Goal: Task Accomplishment & Management: Manage account settings

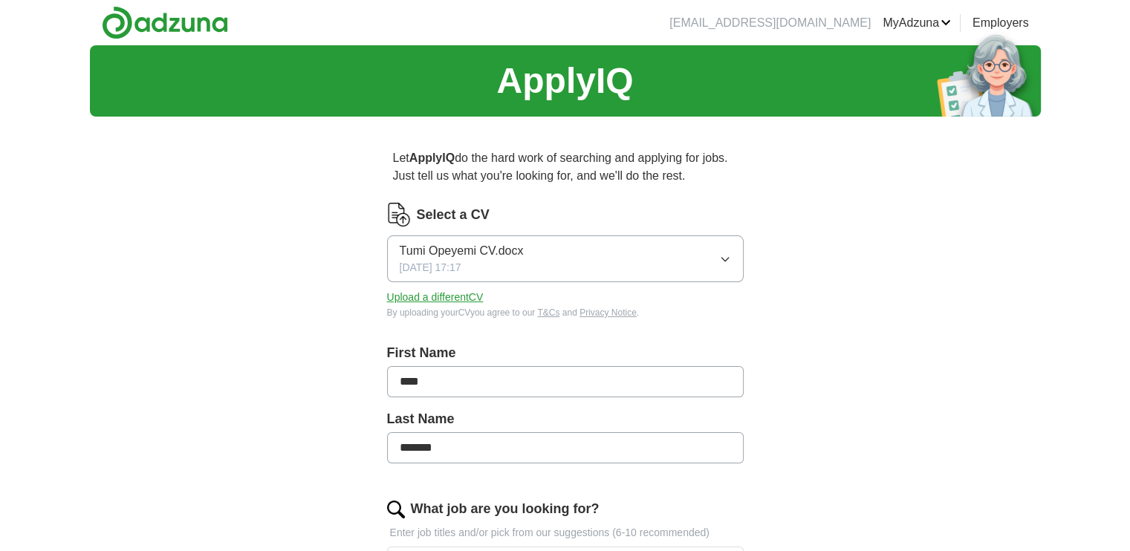
click at [592, 252] on button "Tumi Opeyemi CV.docx [DATE] 17:17" at bounding box center [565, 259] width 357 height 47
drag, startPoint x: 340, startPoint y: 294, endPoint x: 404, endPoint y: 320, distance: 70.0
click at [412, 302] on button "Upload a different CV" at bounding box center [435, 298] width 97 height 16
click at [612, 326] on div "Select a CV Tumi Opeyemi CV .docx [DATE] 20:17 Upload a different CV By uploadi…" at bounding box center [565, 270] width 357 height 135
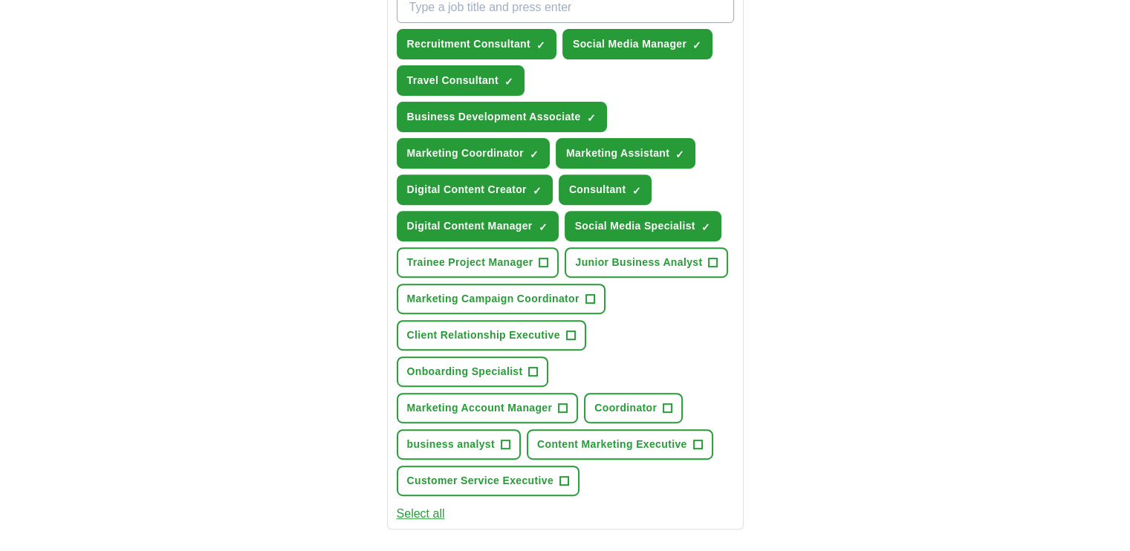
scroll to position [546, 0]
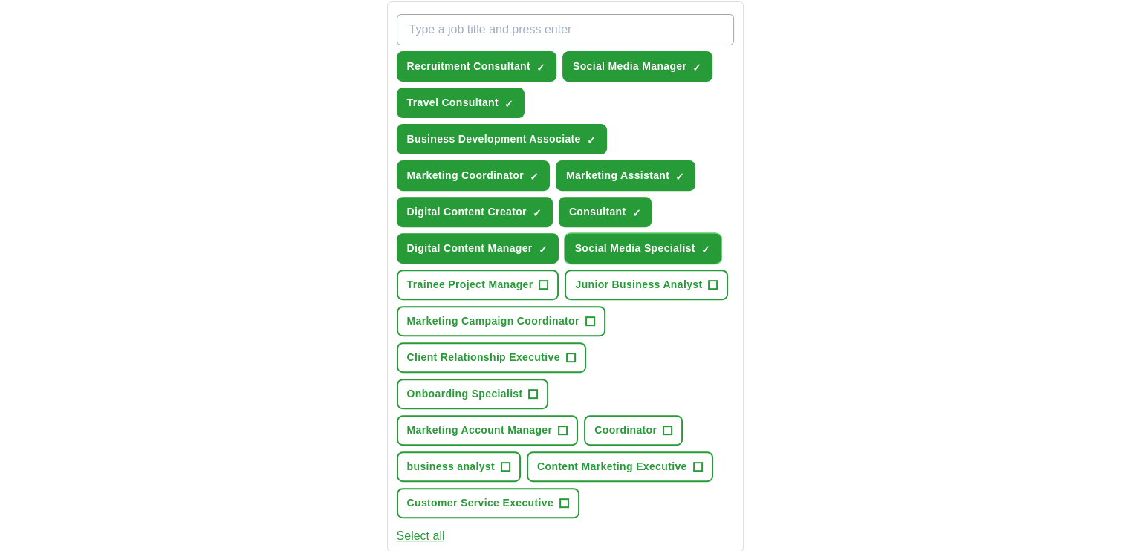
click at [661, 244] on span "Social Media Specialist" at bounding box center [635, 249] width 120 height 16
click at [623, 204] on span "Consultant" at bounding box center [597, 212] width 57 height 16
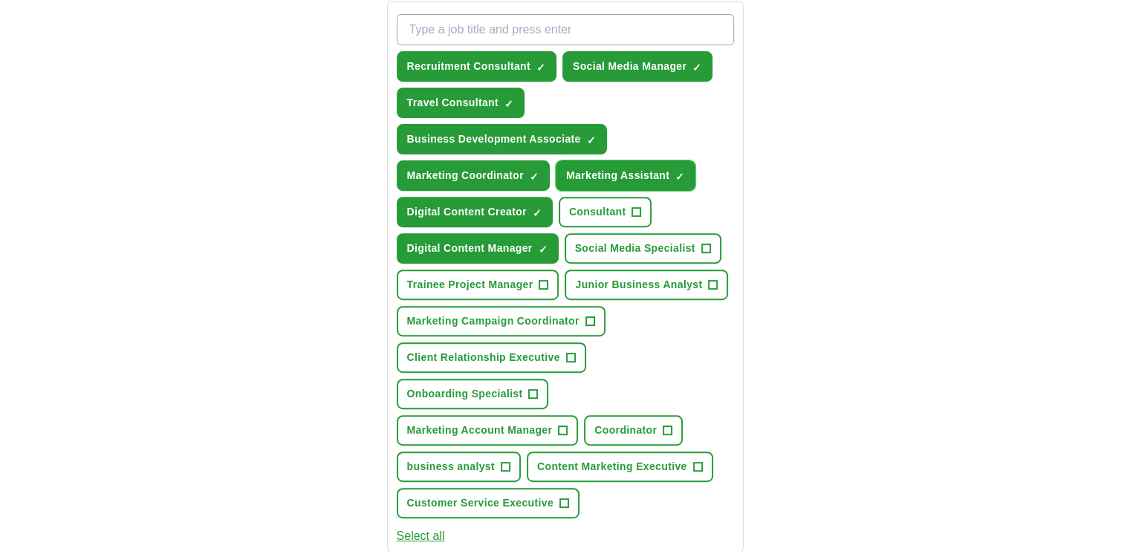
click at [641, 179] on span "Marketing Assistant" at bounding box center [617, 176] width 103 height 16
click at [649, 77] on button "Social Media Manager ✓ ×" at bounding box center [638, 66] width 150 height 30
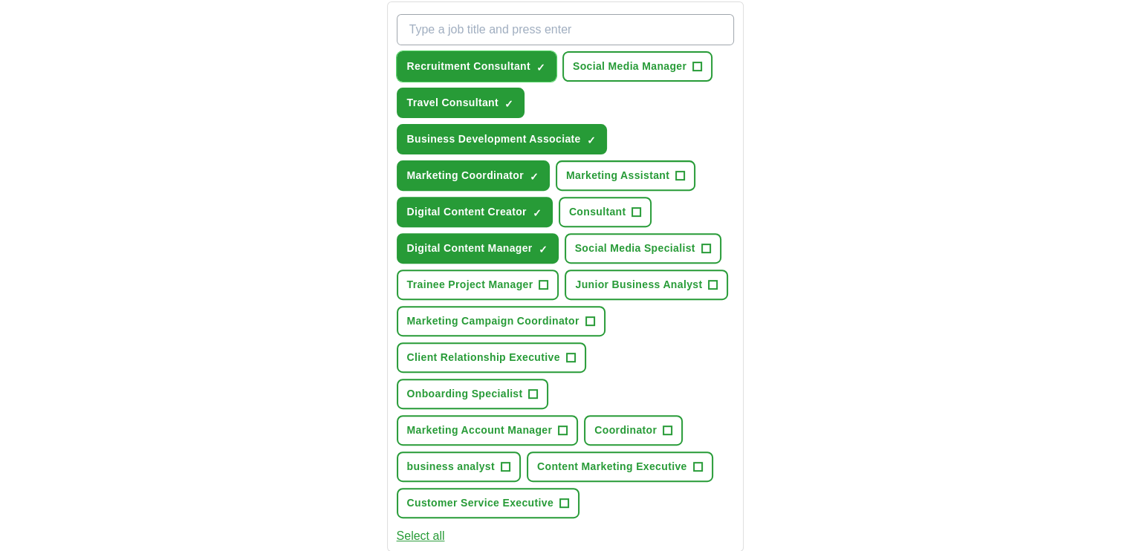
click at [519, 68] on span "Recruitment Consultant" at bounding box center [468, 67] width 123 height 16
click at [502, 101] on button "Travel Consultant ✓ ×" at bounding box center [461, 103] width 128 height 30
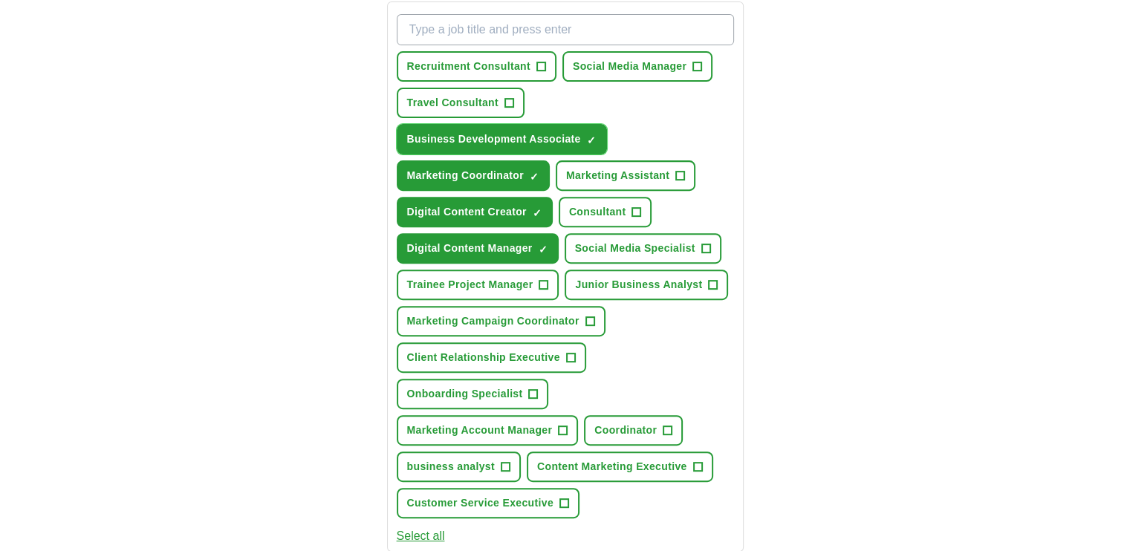
click at [494, 135] on span "Business Development Associate" at bounding box center [494, 140] width 174 height 16
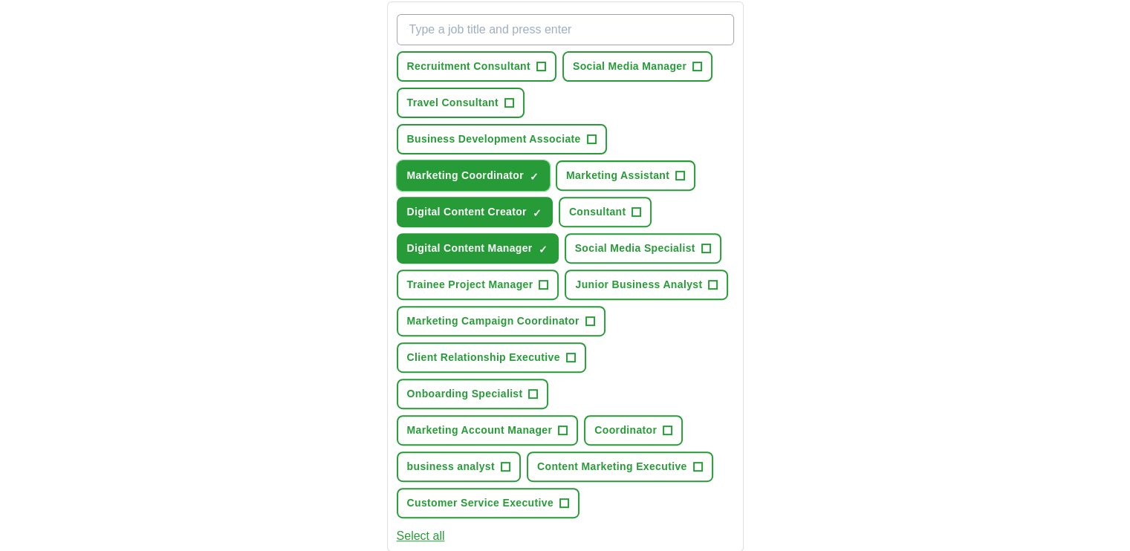
click at [482, 163] on button "Marketing Coordinator ✓ ×" at bounding box center [473, 176] width 153 height 30
click at [482, 241] on span "Digital Content Manager" at bounding box center [470, 249] width 126 height 16
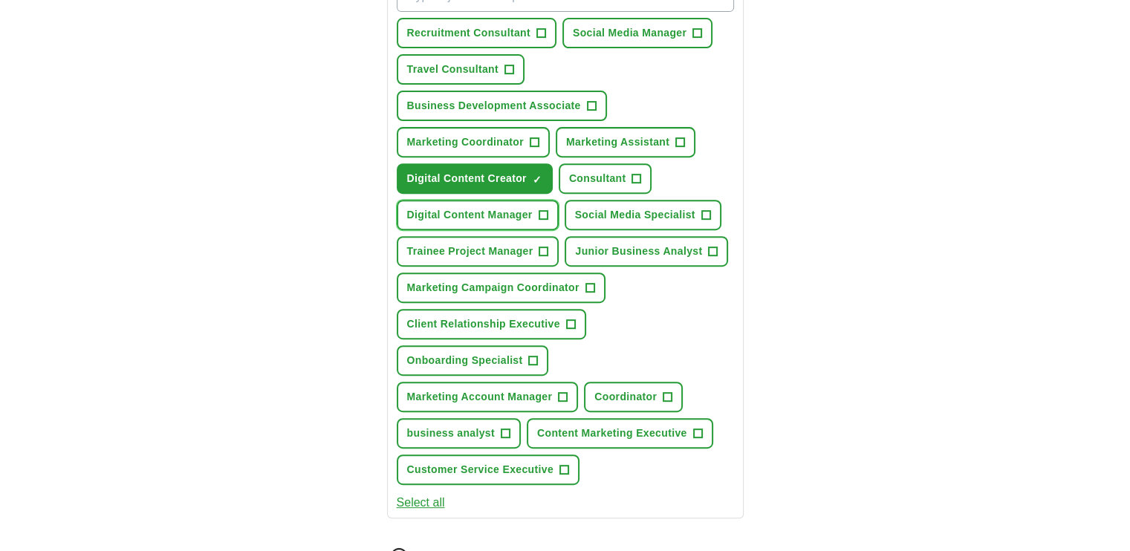
scroll to position [580, 0]
click at [522, 355] on span "Onboarding Specialist" at bounding box center [465, 360] width 116 height 16
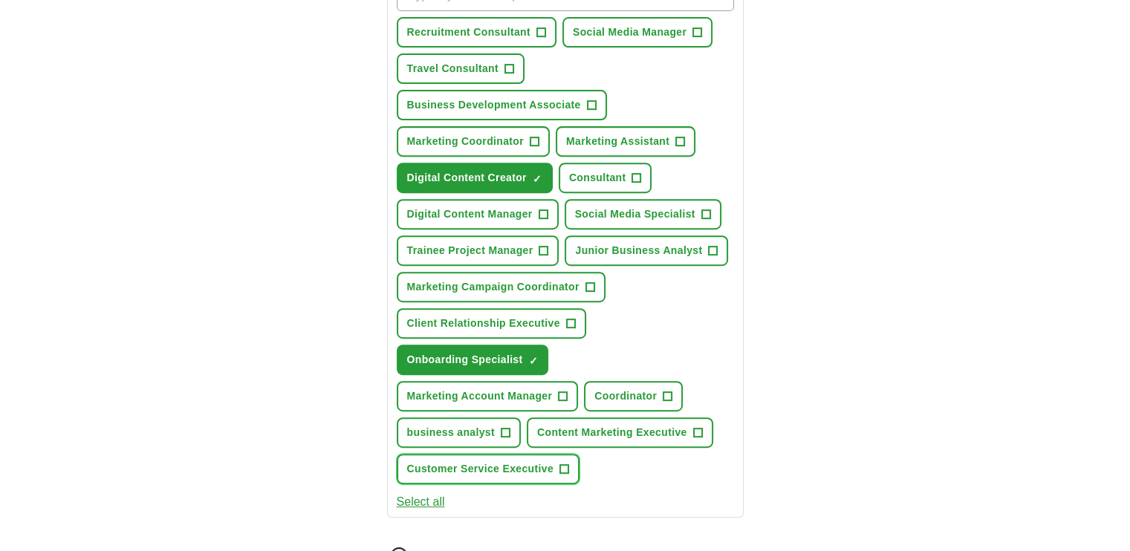
click at [458, 462] on span "Customer Service Executive" at bounding box center [480, 470] width 146 height 16
click at [425, 499] on button "Select all" at bounding box center [421, 502] width 48 height 18
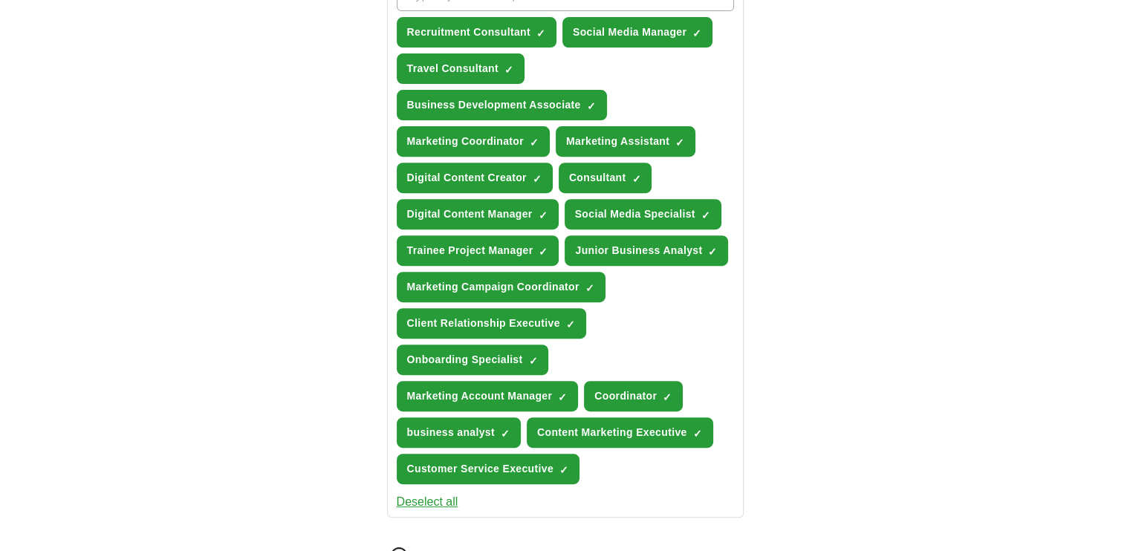
click at [425, 495] on button "Deselect all" at bounding box center [428, 502] width 62 height 18
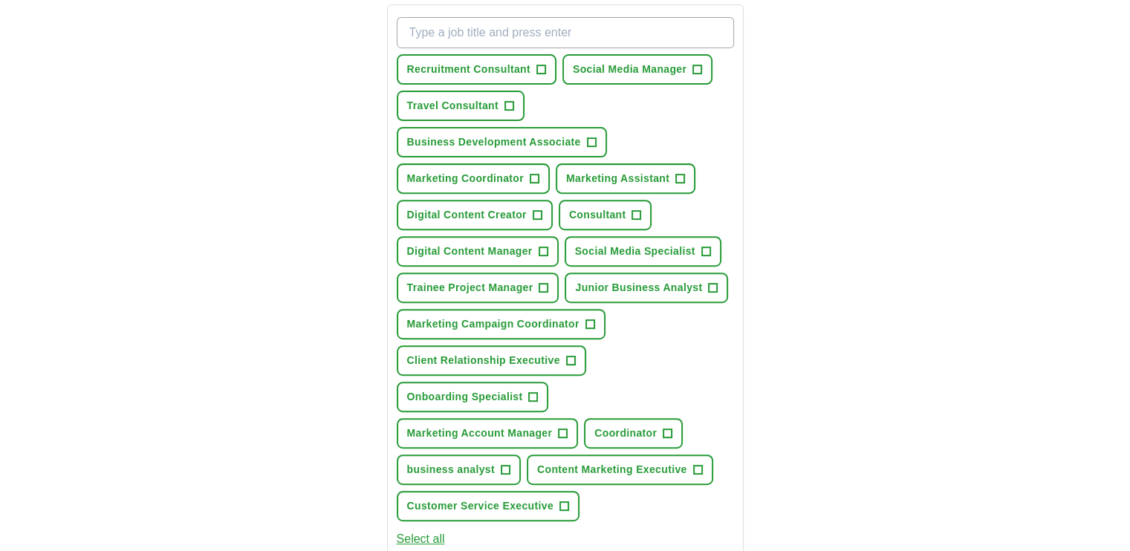
scroll to position [544, 0]
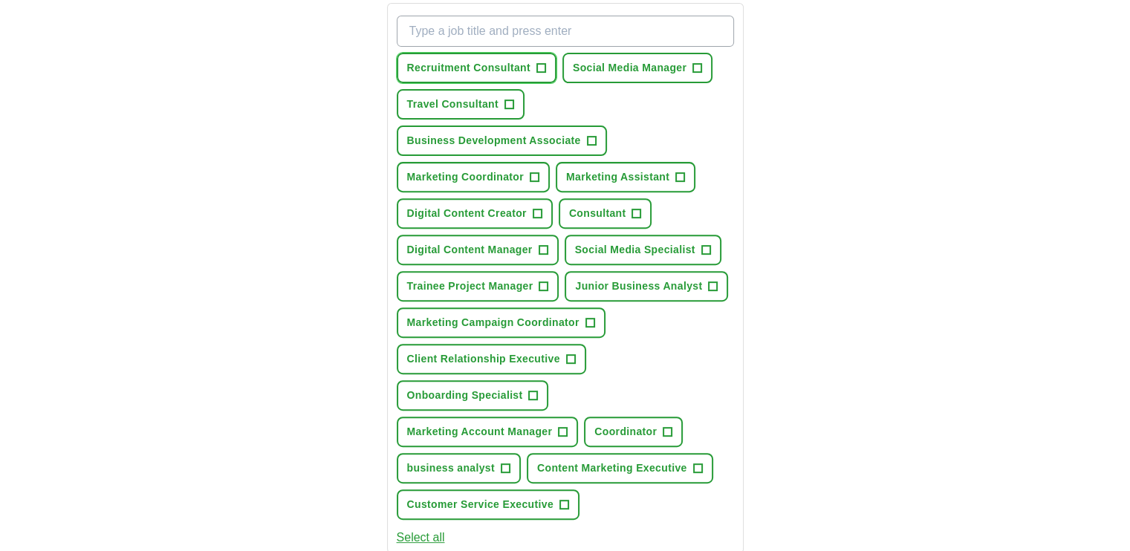
click at [545, 68] on span "+" at bounding box center [541, 68] width 9 height 12
click at [557, 32] on input "What job are you looking for?" at bounding box center [565, 31] width 337 height 31
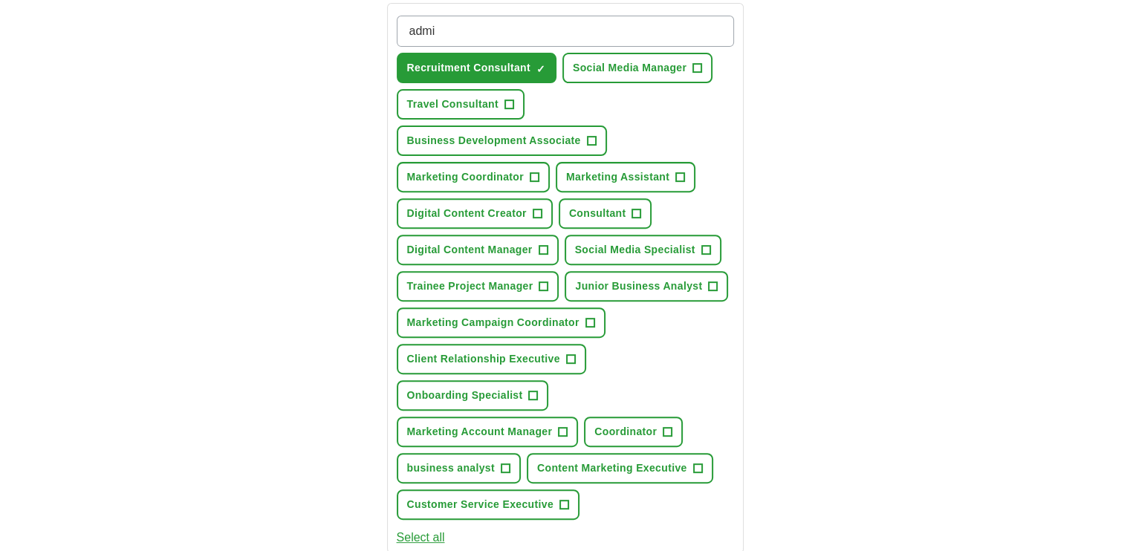
type input "admin"
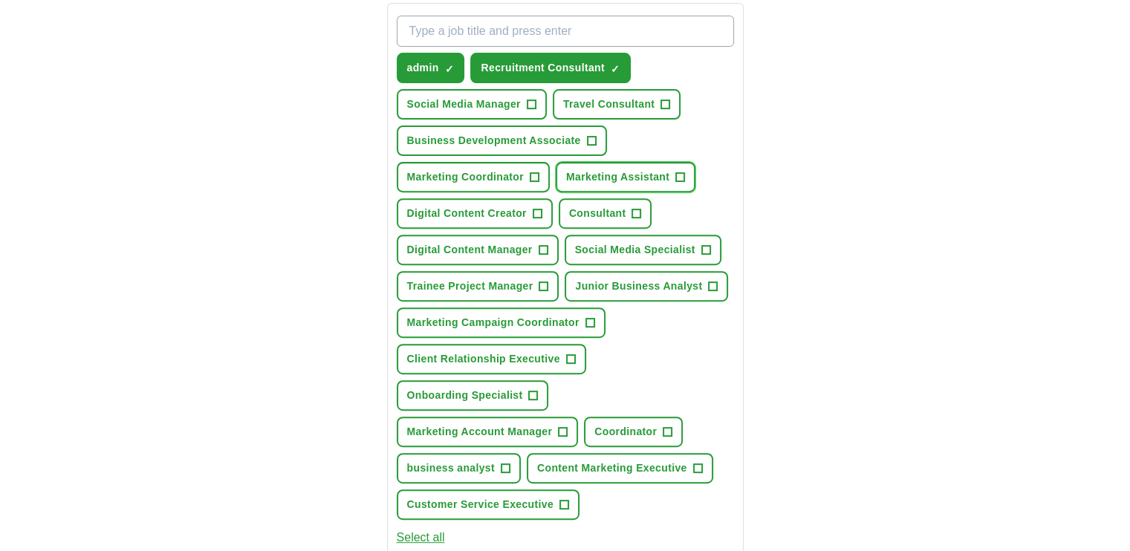
click at [587, 181] on span "Marketing Assistant" at bounding box center [617, 177] width 103 height 16
click at [536, 208] on span "+" at bounding box center [537, 214] width 9 height 12
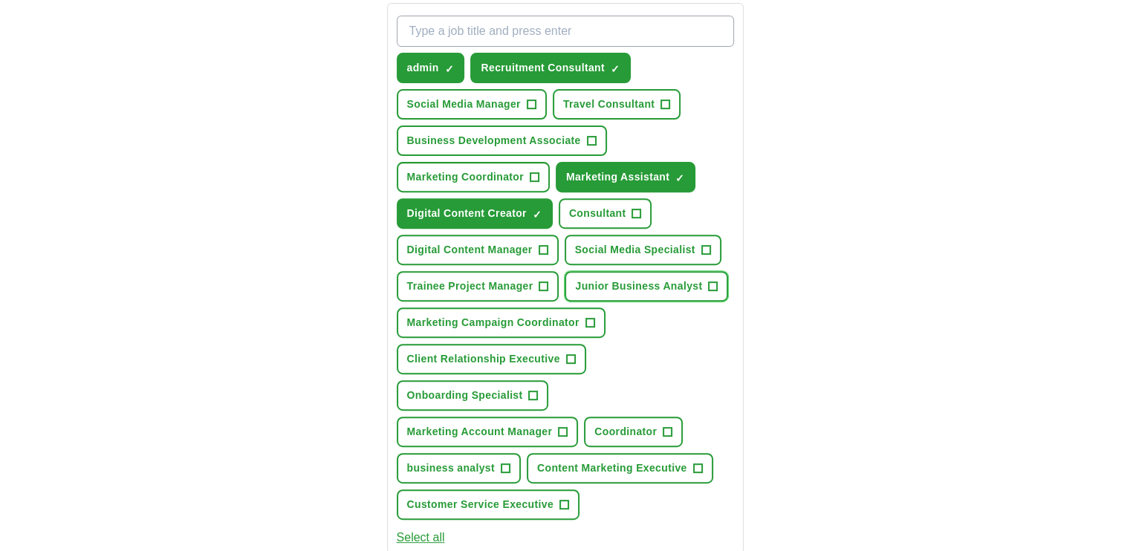
click at [601, 287] on span "Junior Business Analyst" at bounding box center [638, 287] width 127 height 16
click at [537, 285] on button "Trainee Project Manager +" at bounding box center [478, 286] width 163 height 30
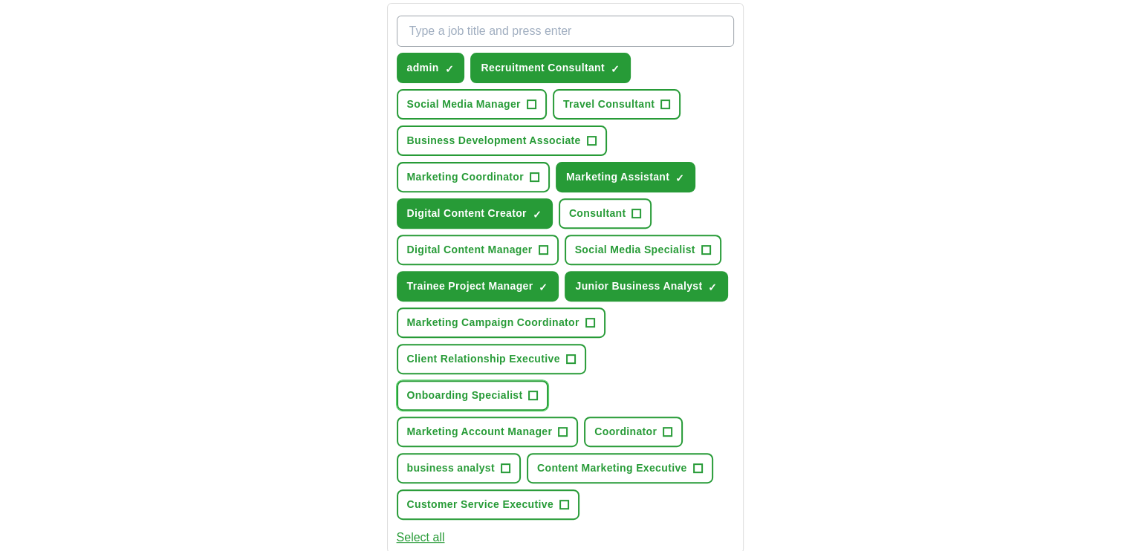
click at [514, 388] on span "Onboarding Specialist" at bounding box center [465, 396] width 116 height 16
click at [535, 497] on span "Customer Service Executive" at bounding box center [480, 505] width 146 height 16
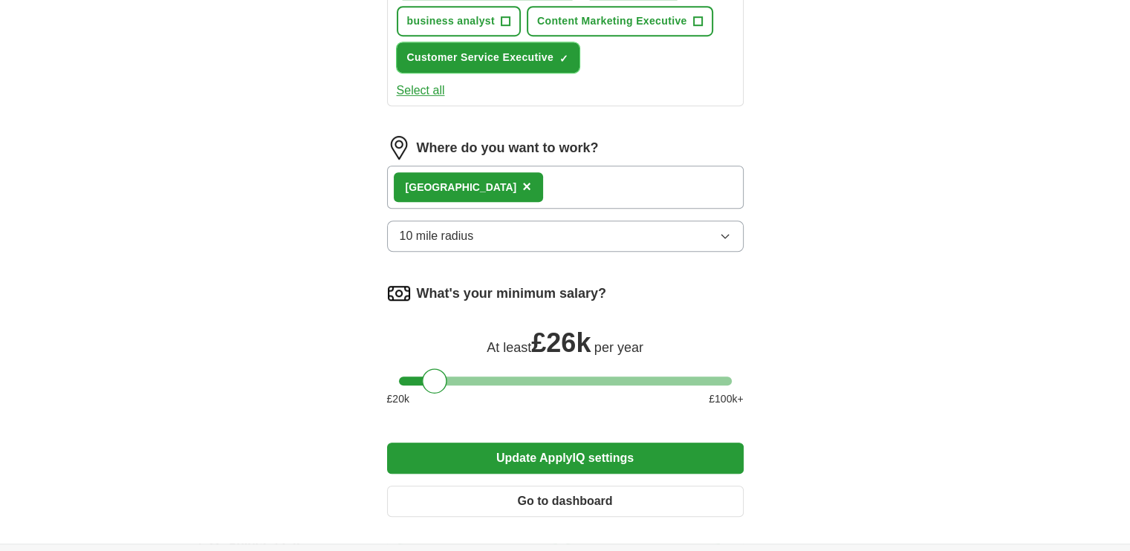
scroll to position [1078, 0]
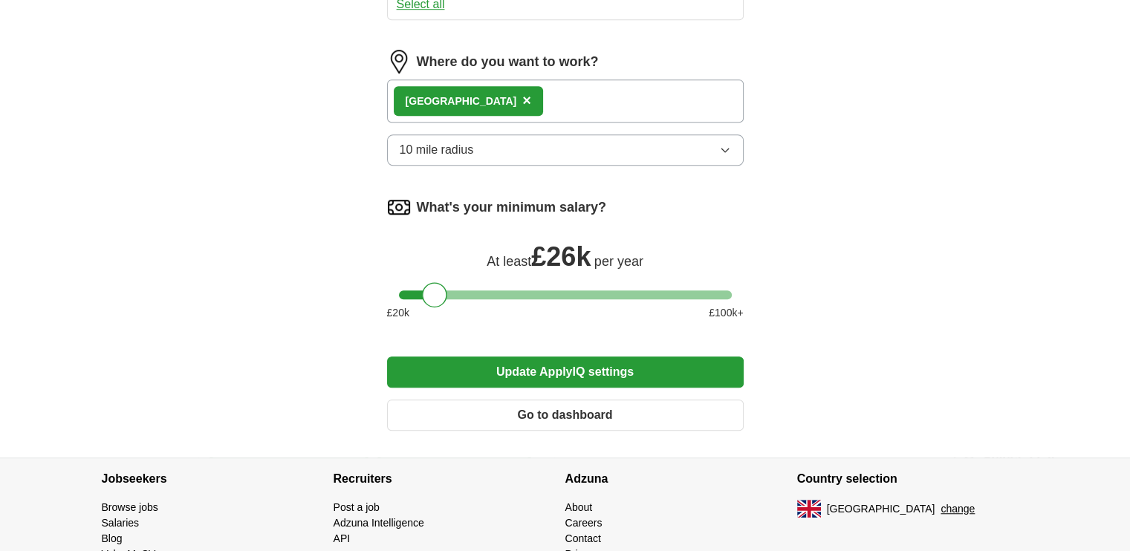
click at [609, 135] on button "10 mile radius" at bounding box center [565, 150] width 357 height 31
drag, startPoint x: 433, startPoint y: 290, endPoint x: 423, endPoint y: 285, distance: 11.0
click at [423, 285] on div at bounding box center [426, 294] width 25 height 25
click at [418, 288] on div at bounding box center [426, 294] width 25 height 25
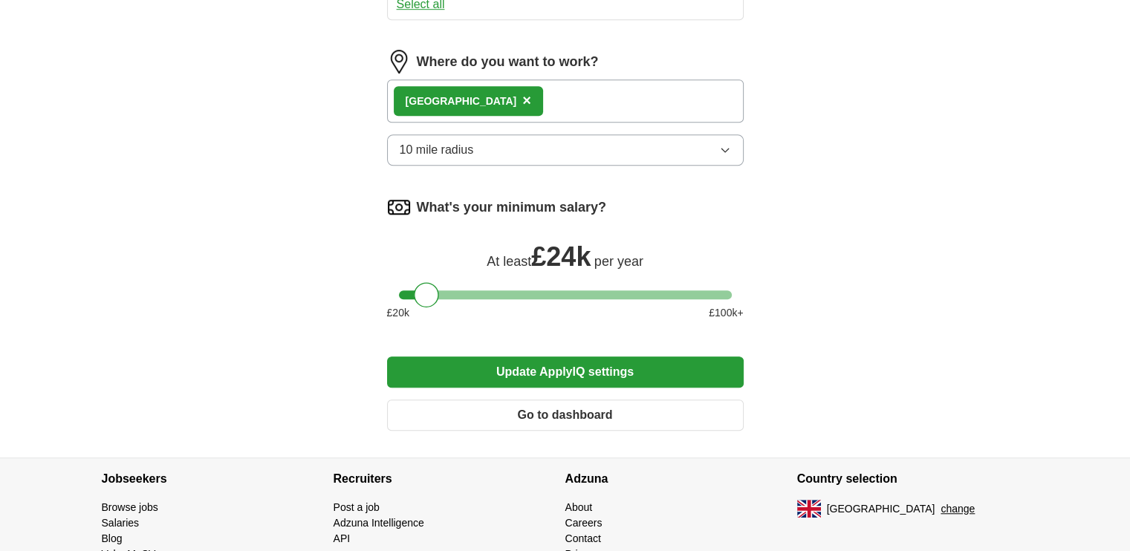
click at [473, 357] on button "Update ApplyIQ settings" at bounding box center [565, 372] width 357 height 31
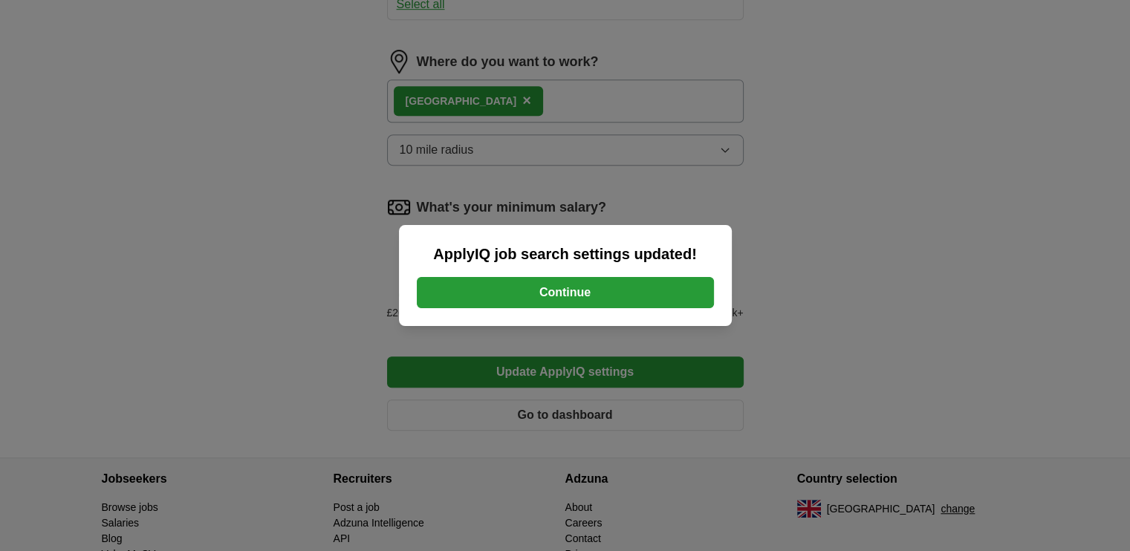
click at [531, 282] on button "Continue" at bounding box center [565, 292] width 297 height 31
